Goal: Navigation & Orientation: Find specific page/section

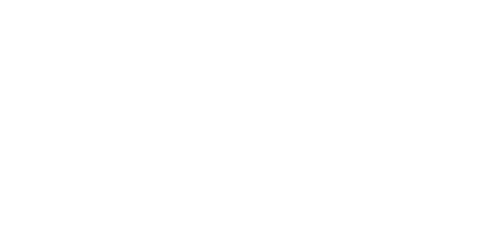
scroll to position [286, 0]
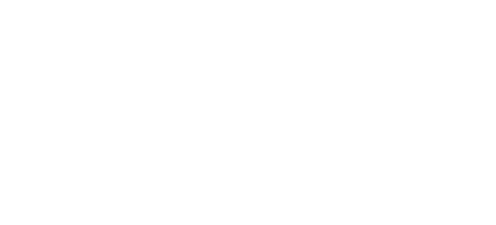
scroll to position [237, 0]
